Goal: Use online tool/utility: Utilize a website feature to perform a specific function

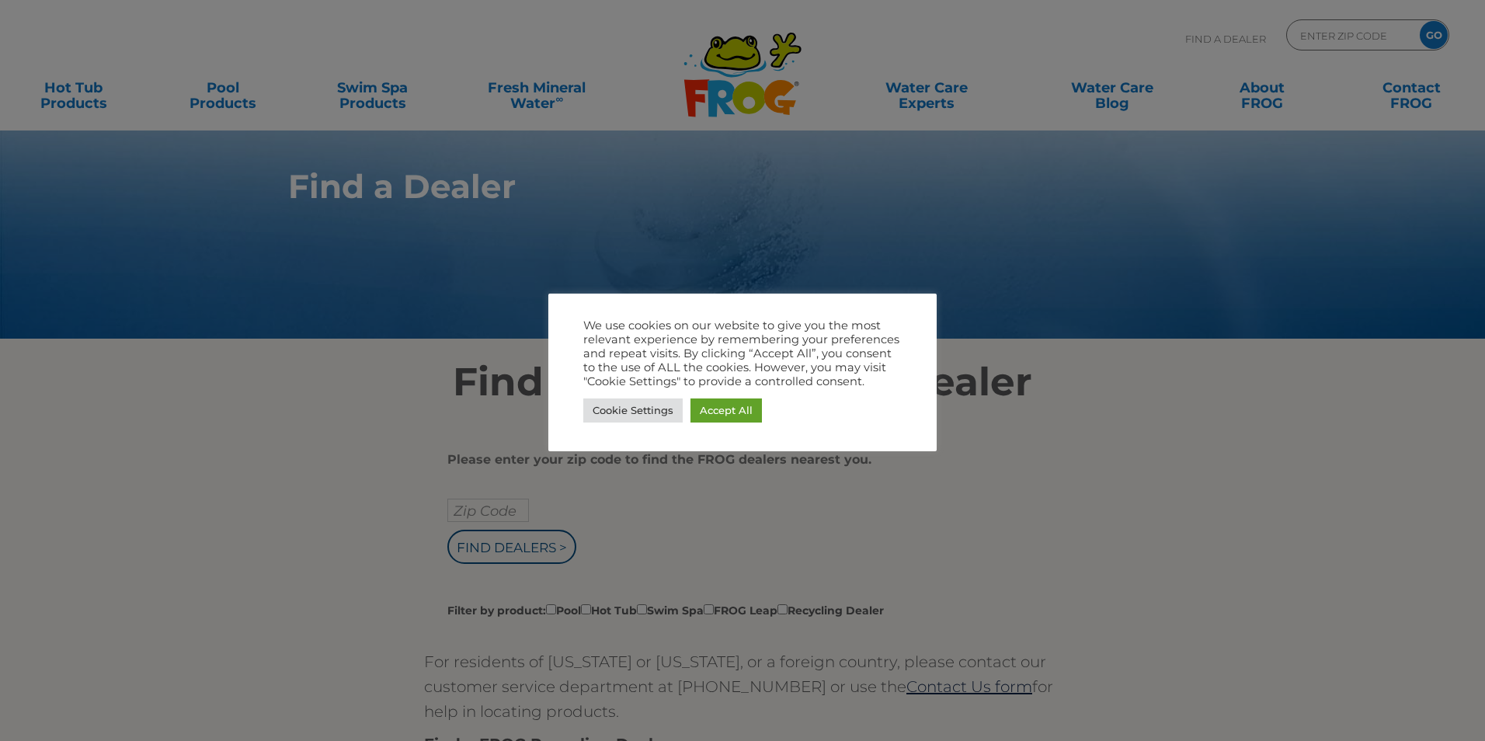
click at [1055, 448] on div at bounding box center [742, 370] width 1485 height 741
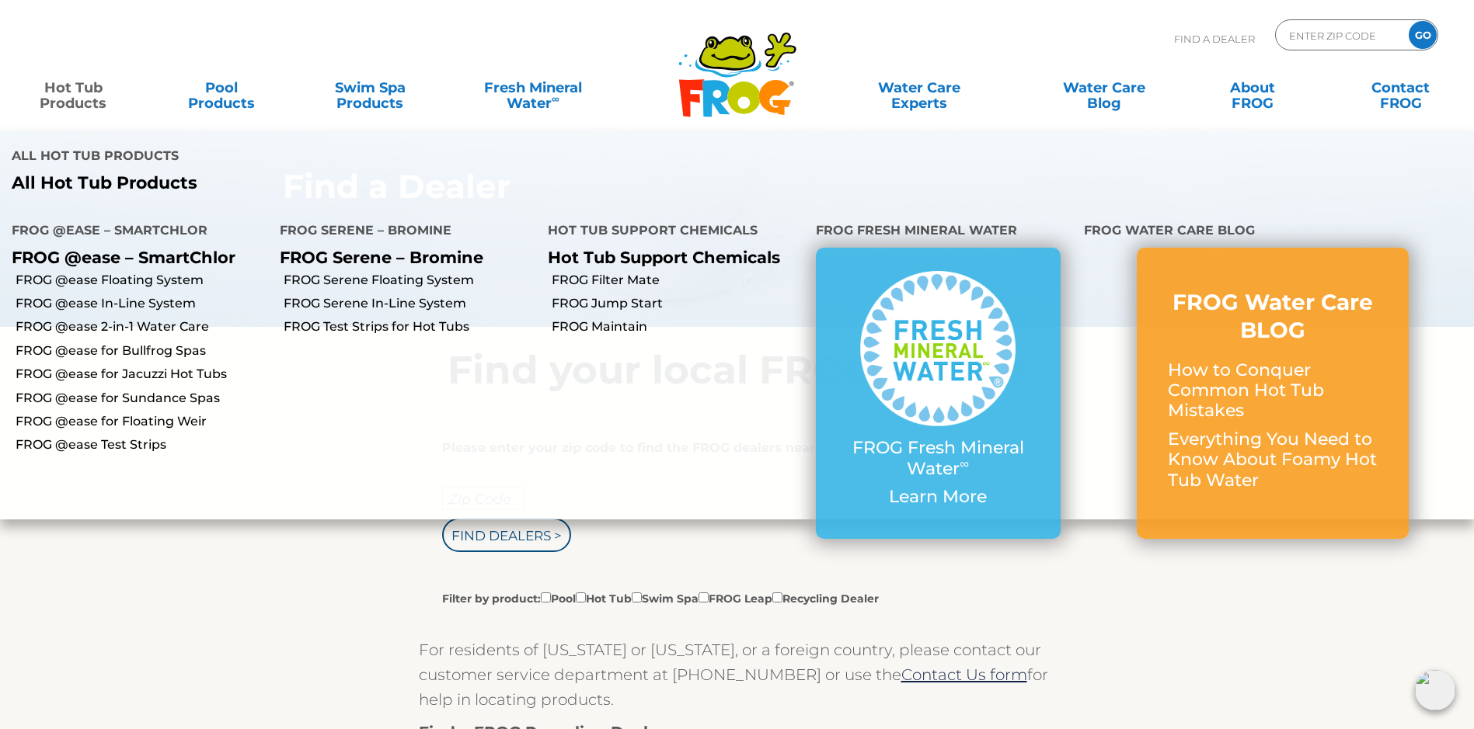
click at [72, 92] on link "Hot Tub Products" at bounding box center [74, 87] width 116 height 31
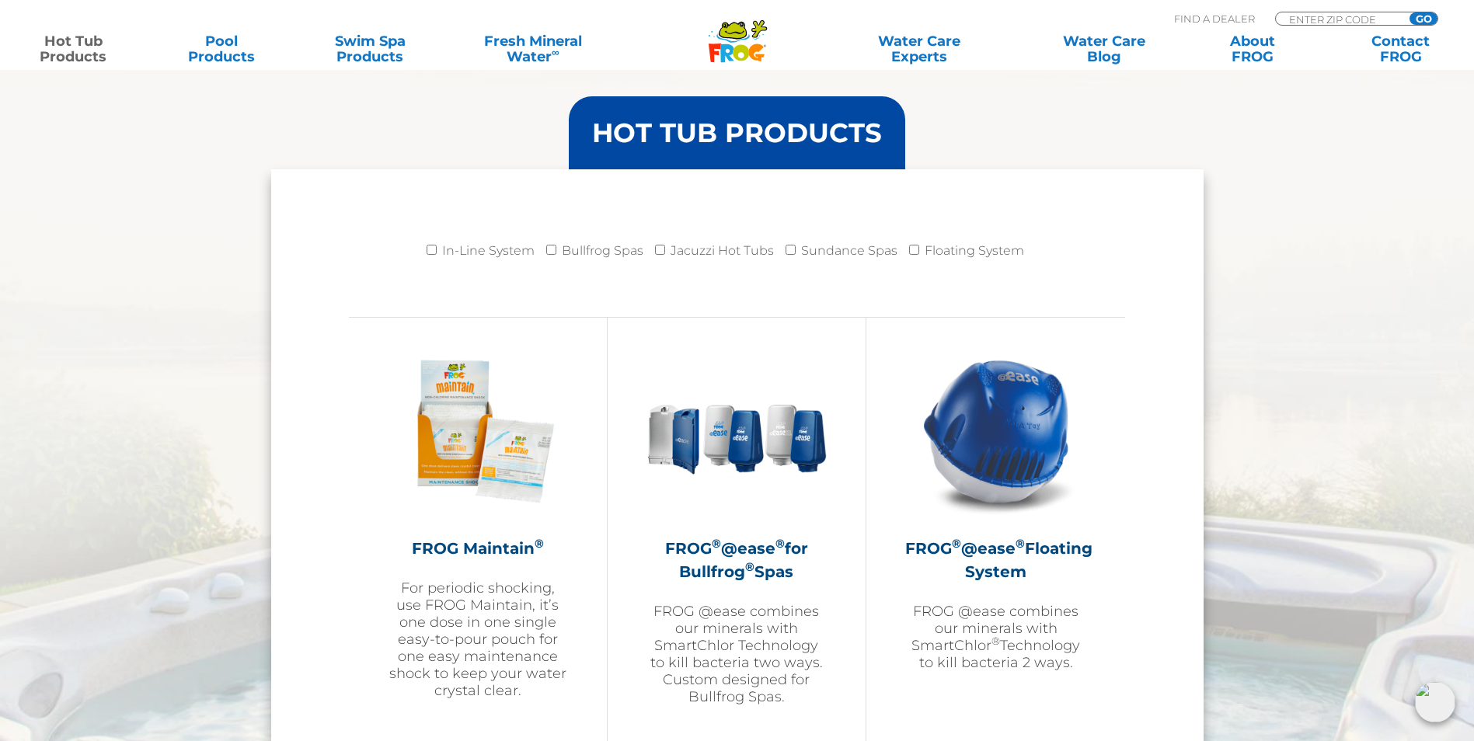
scroll to position [1504, 0]
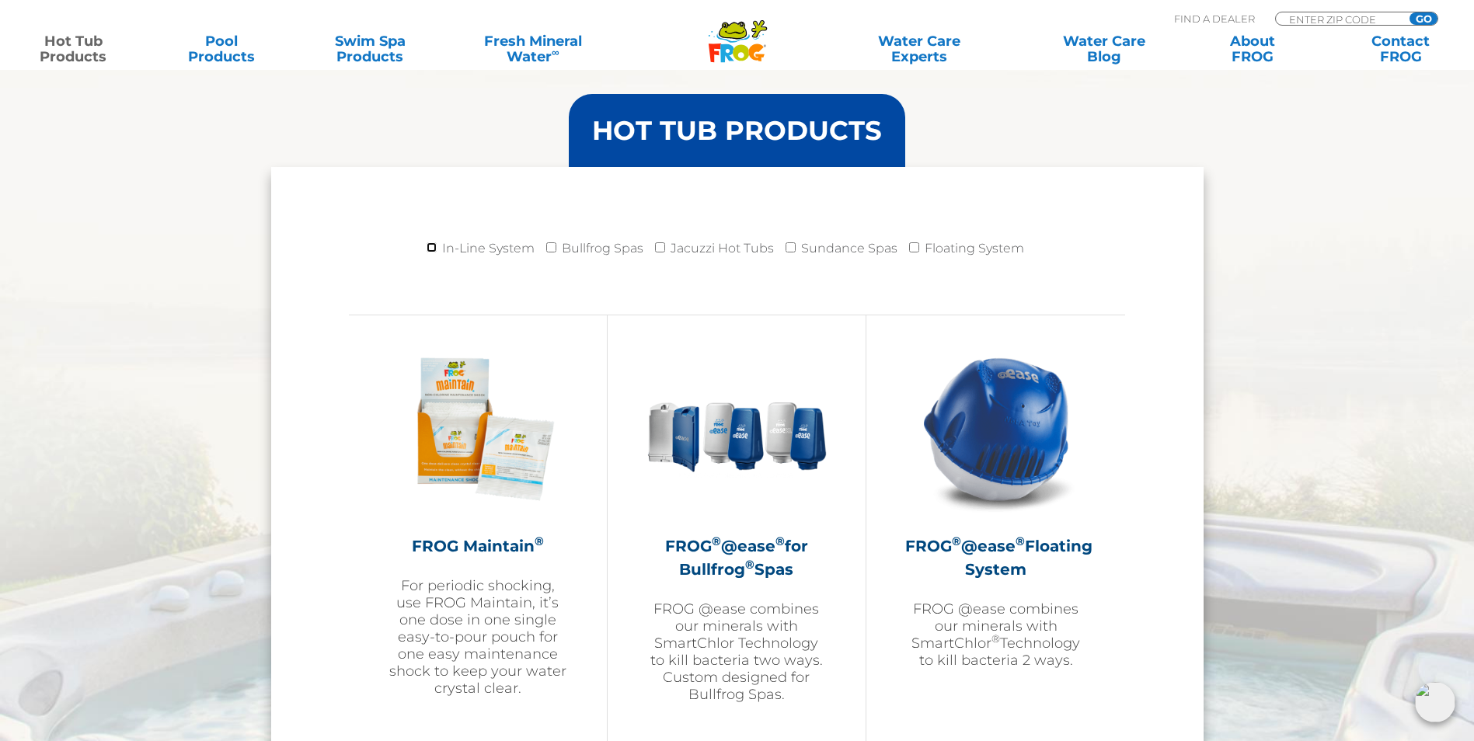
click at [433, 249] on input "In-Line System" at bounding box center [432, 247] width 10 height 10
checkbox input "true"
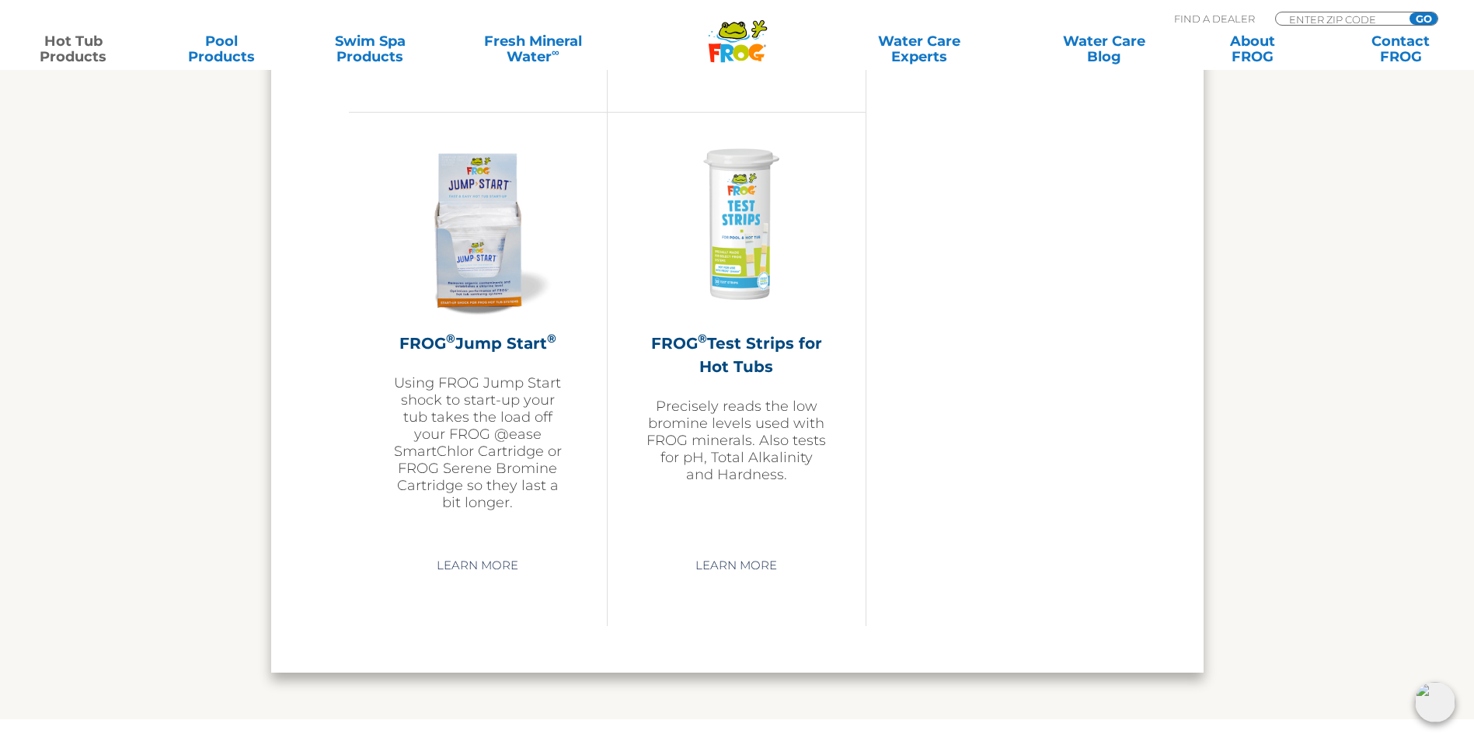
scroll to position [3769, 0]
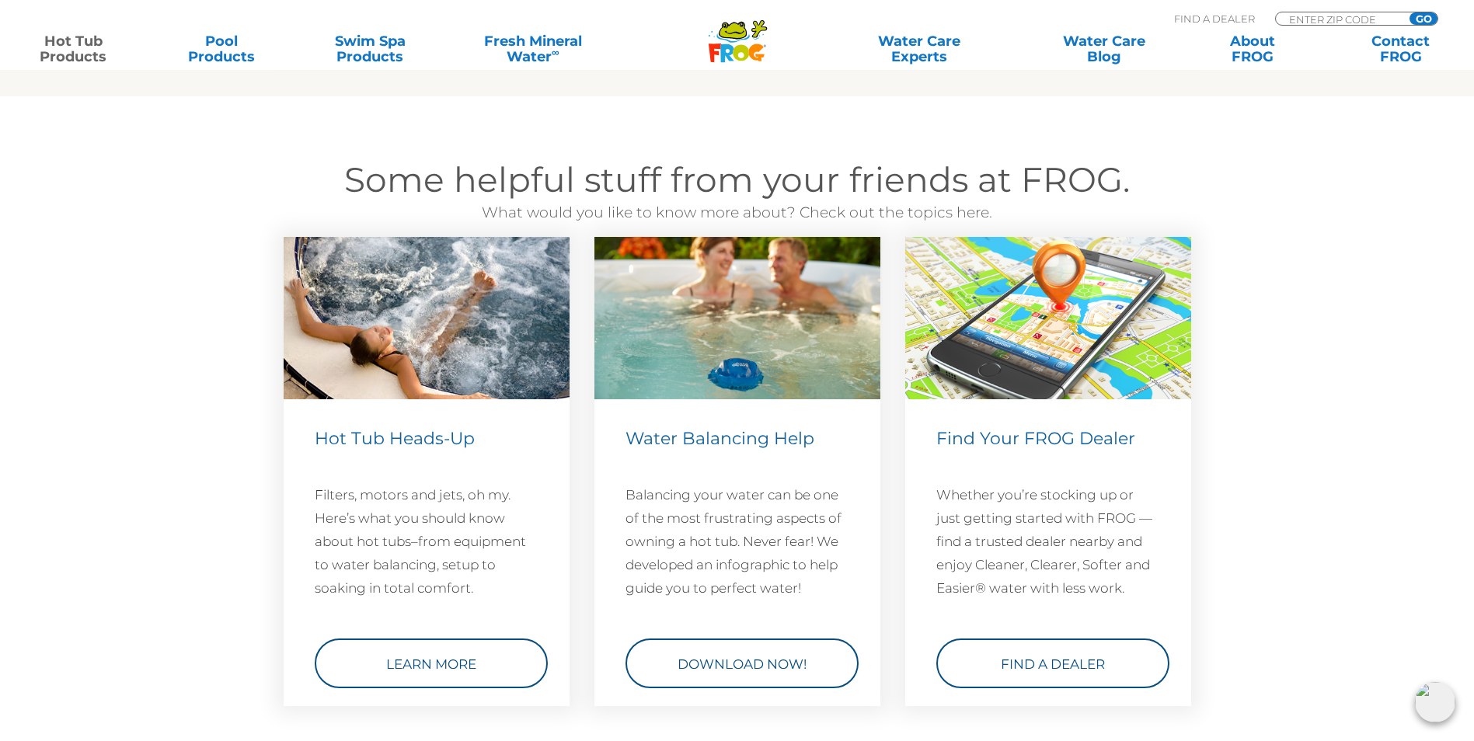
scroll to position [4389, 0]
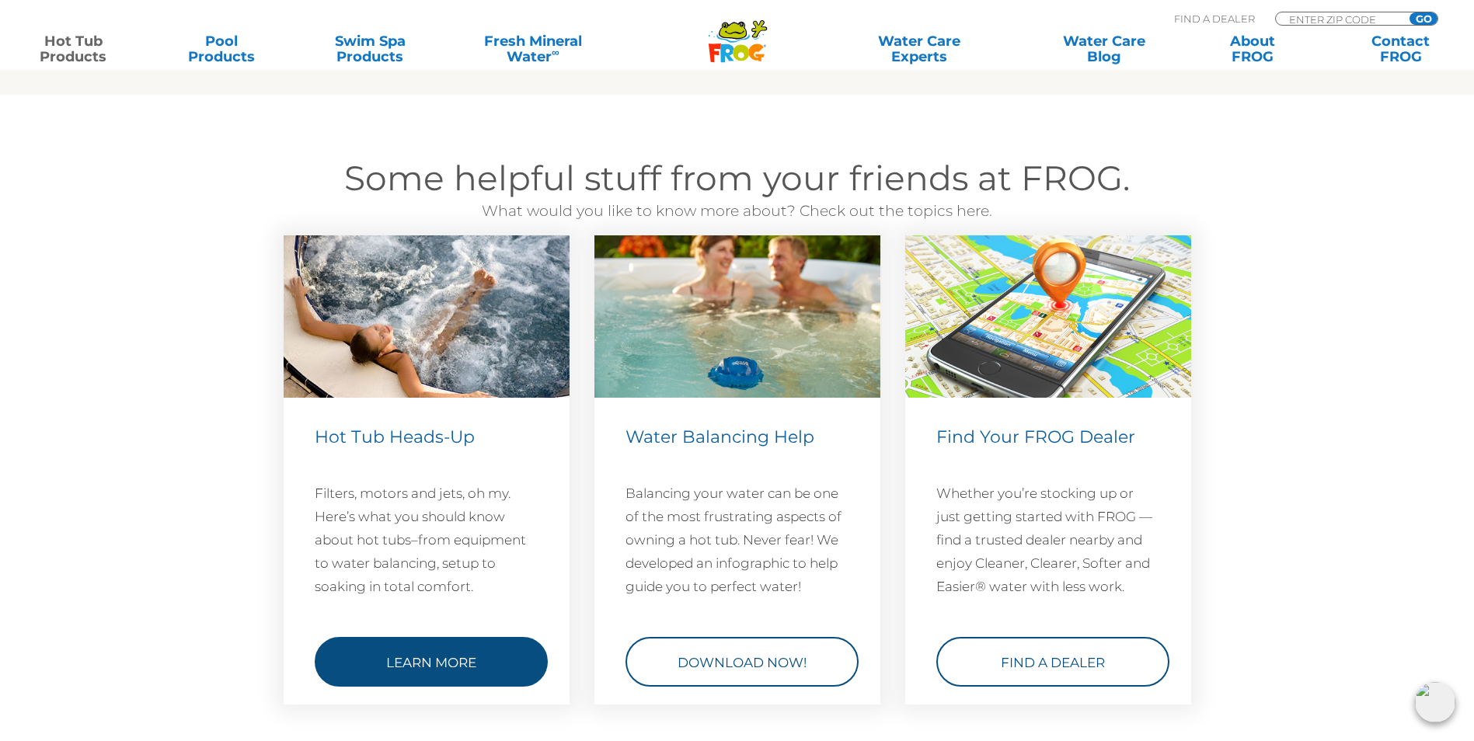
click at [409, 662] on link "Learn More" at bounding box center [431, 662] width 233 height 50
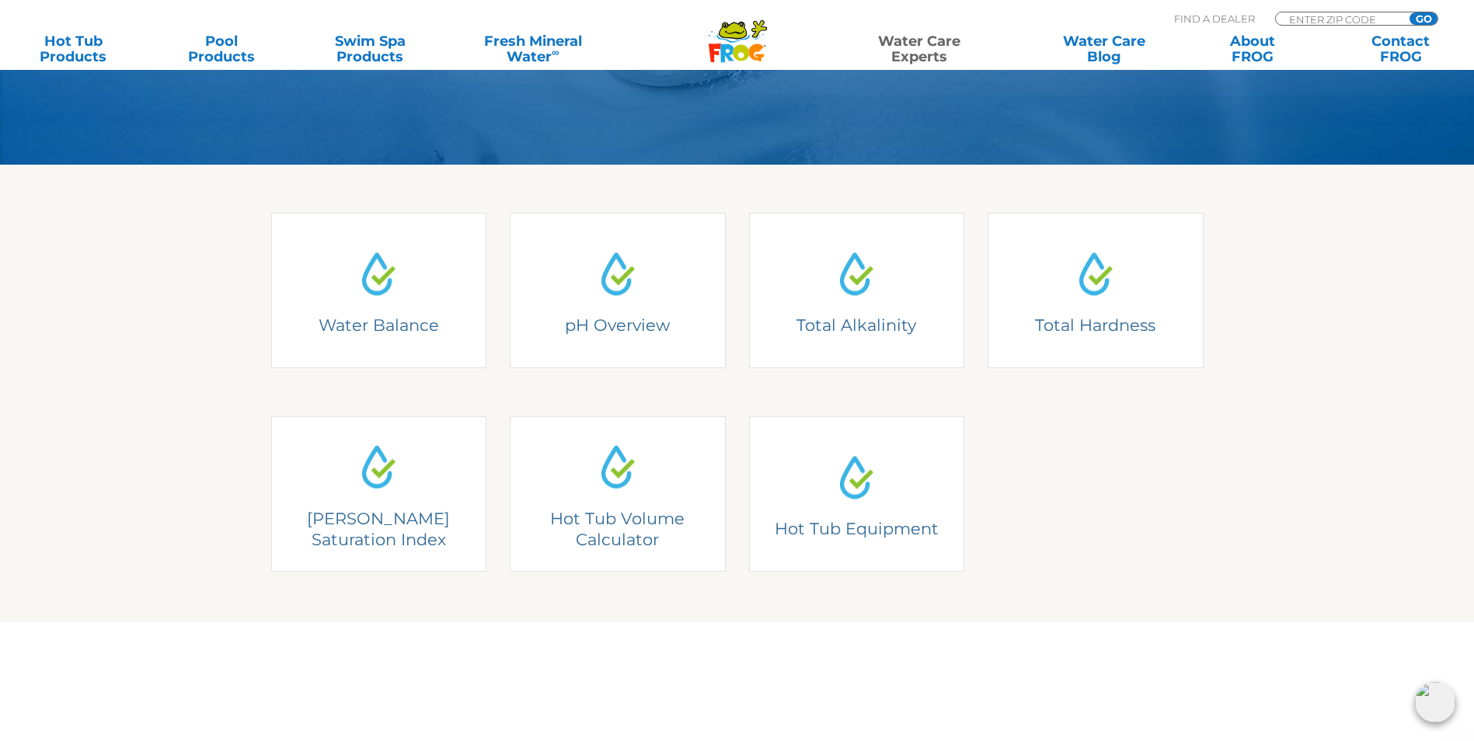
scroll to position [350, 0]
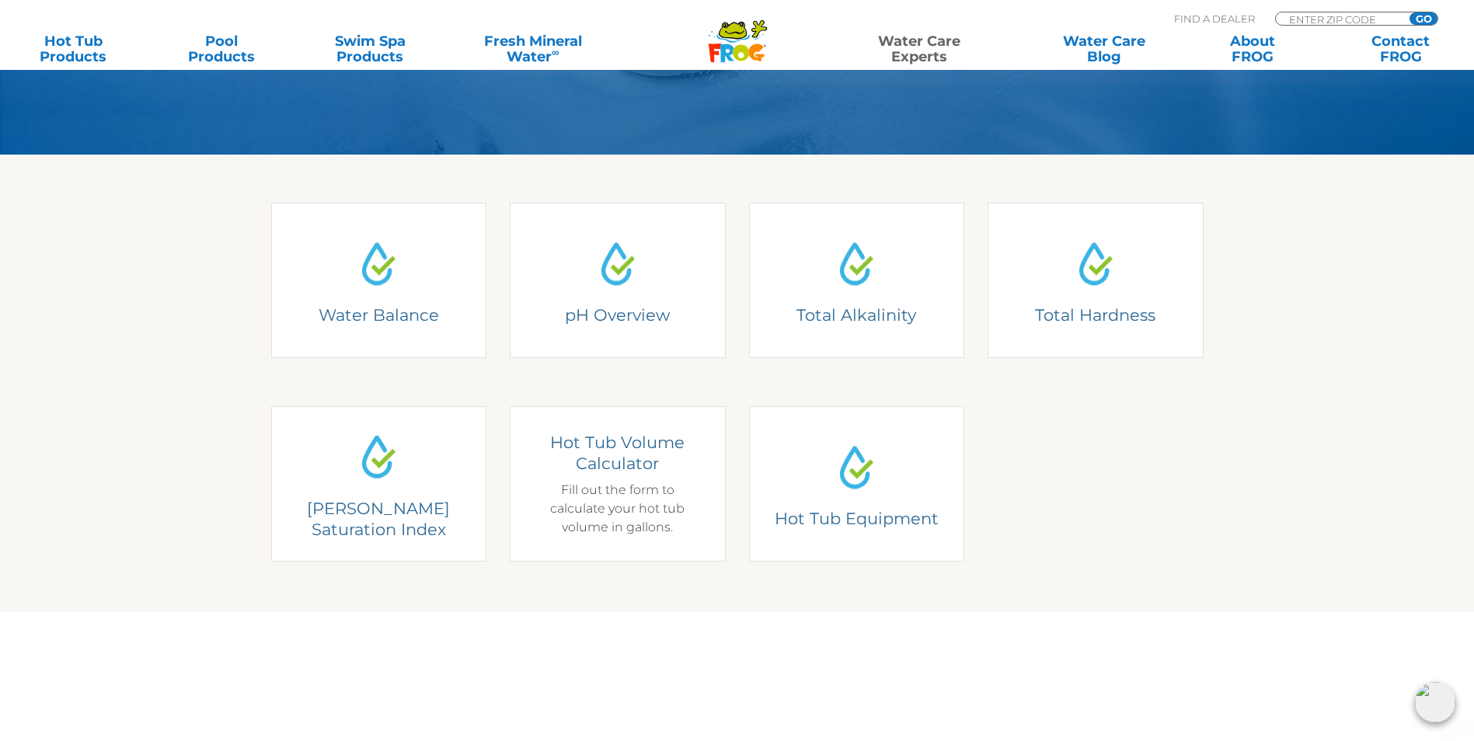
click at [612, 503] on div "Hot Tub Volume Calculator Fill out the form to calculate your hot tub volume in…" at bounding box center [617, 484] width 171 height 105
click at [616, 447] on h4 "Hot Tub Volume Calculator" at bounding box center [617, 453] width 171 height 43
